Goal: Task Accomplishment & Management: Complete application form

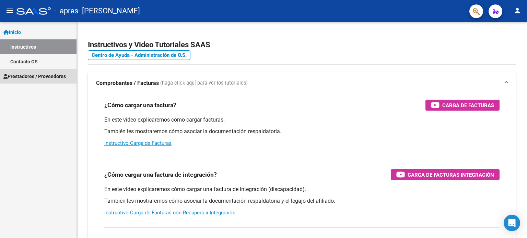
click at [60, 75] on span "Prestadores / Proveedores" at bounding box center [34, 77] width 62 height 8
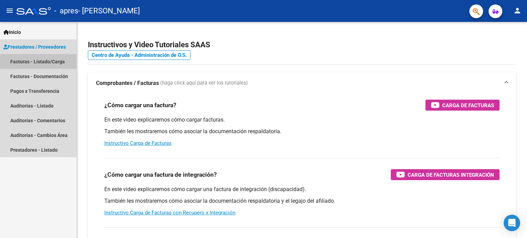
click at [60, 59] on link "Facturas - Listado/Carga" at bounding box center [38, 61] width 76 height 15
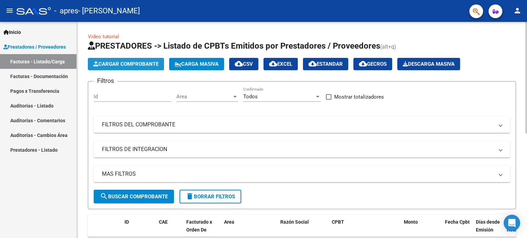
click at [120, 64] on span "Cargar Comprobante" at bounding box center [125, 64] width 65 height 6
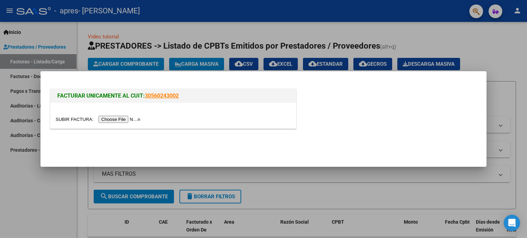
click at [132, 123] on div at bounding box center [173, 116] width 246 height 26
click at [129, 115] on div at bounding box center [173, 116] width 246 height 26
click at [132, 117] on input "file" at bounding box center [99, 119] width 87 height 7
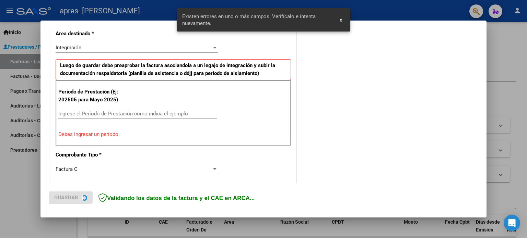
scroll to position [160, 0]
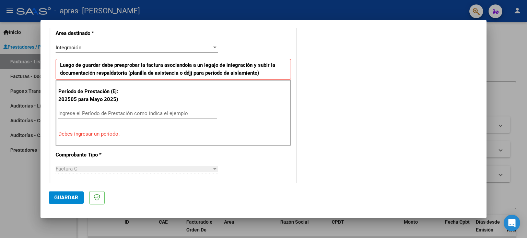
click at [167, 107] on div "Período de Prestación (Ej: 202505 para Mayo 2025) Ingrese el Período de Prestac…" at bounding box center [173, 113] width 235 height 66
click at [159, 108] on div "Ingrese el Período de Prestación como indica el ejemplo" at bounding box center [137, 113] width 158 height 10
click at [132, 114] on input "Ingrese el Período de Prestación como indica el ejemplo" at bounding box center [137, 113] width 158 height 6
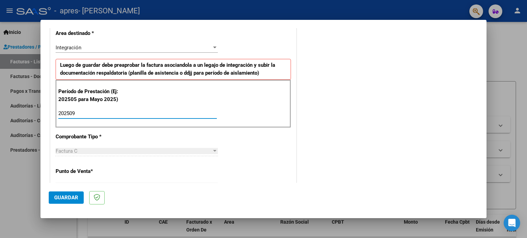
type input "202509"
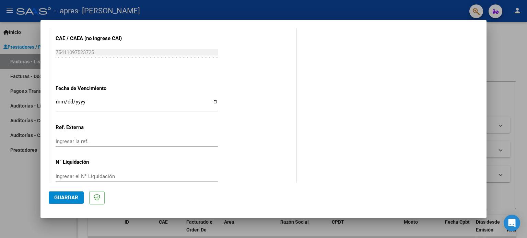
scroll to position [448, 0]
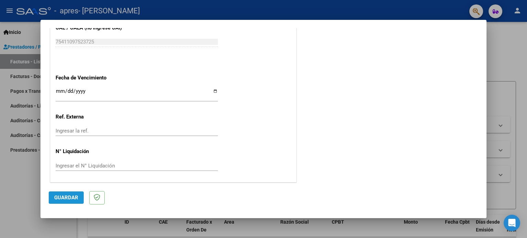
click at [60, 201] on button "Guardar" at bounding box center [66, 198] width 35 height 12
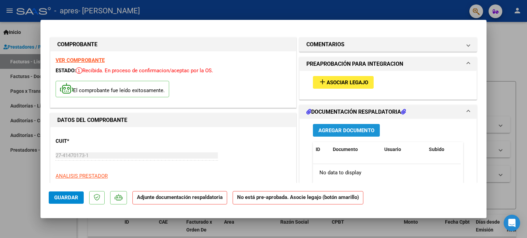
click at [329, 130] on span "Agregar Documento" at bounding box center [346, 131] width 56 height 6
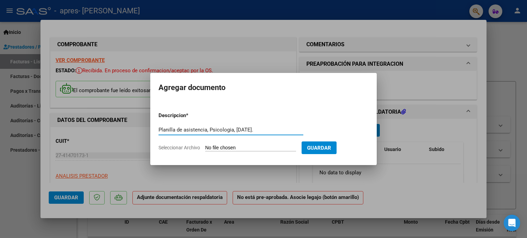
type input "Planilla de asistencia, Psicologia, [DATE]."
click at [173, 148] on span "Seleccionar Archivo" at bounding box center [178, 147] width 41 height 5
click at [205, 148] on input "Seleccionar Archivo" at bounding box center [250, 148] width 91 height 7
type input "C:\fakepath\Planilla de asistencia, Psicología, [DATE].pdf"
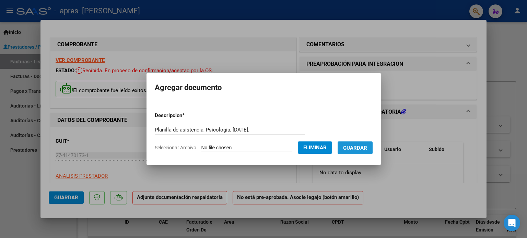
click at [367, 145] on span "Guardar" at bounding box center [355, 148] width 24 height 6
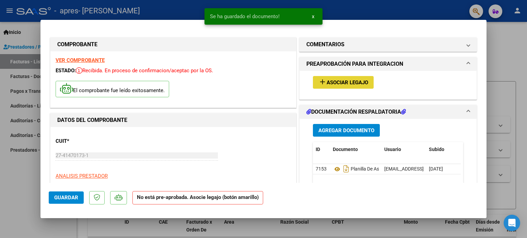
click at [366, 80] on button "add Asociar Legajo" at bounding box center [343, 82] width 61 height 13
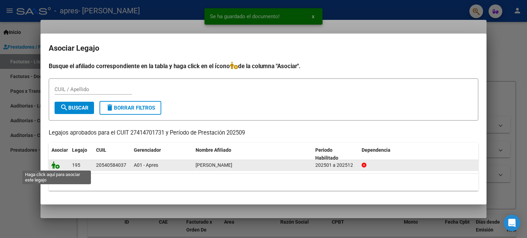
click at [57, 167] on icon at bounding box center [55, 166] width 8 height 8
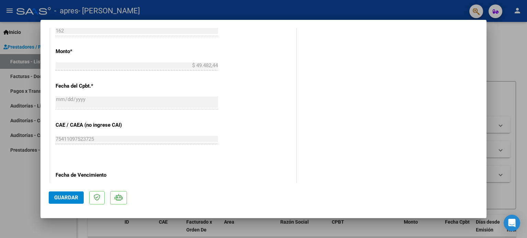
scroll to position [458, 0]
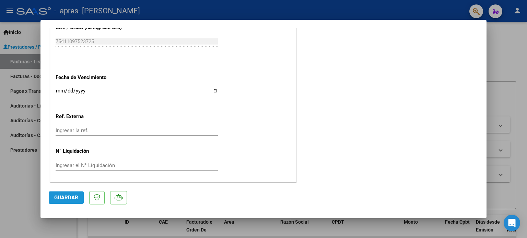
click at [54, 198] on span "Guardar" at bounding box center [66, 198] width 24 height 6
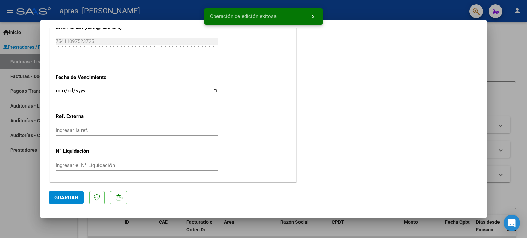
click at [519, 77] on div at bounding box center [263, 119] width 527 height 238
type input "$ 0,00"
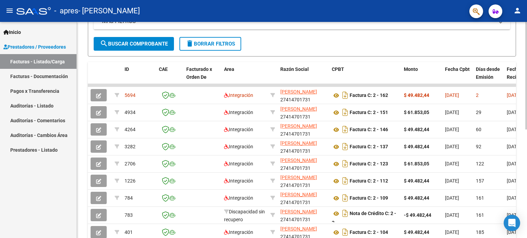
scroll to position [144, 0]
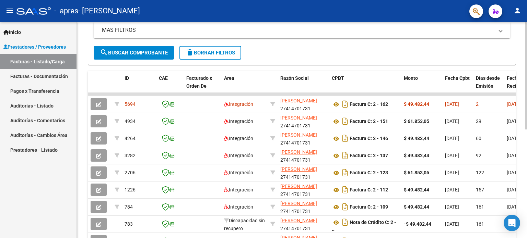
click at [526, 141] on div at bounding box center [526, 149] width 2 height 108
